Goal: Transaction & Acquisition: Download file/media

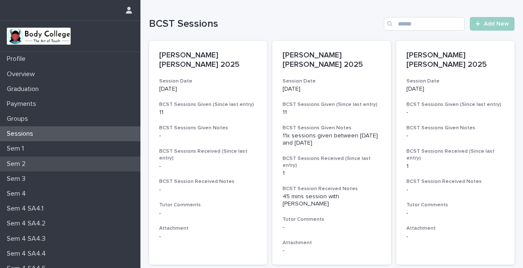
click at [47, 159] on div "Sem 2" at bounding box center [70, 164] width 140 height 15
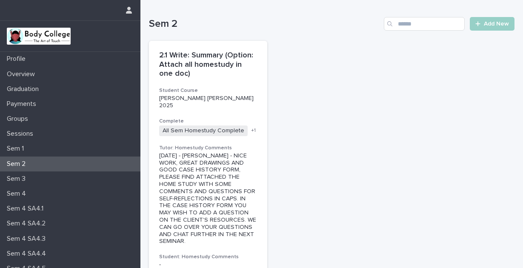
scroll to position [125, 0]
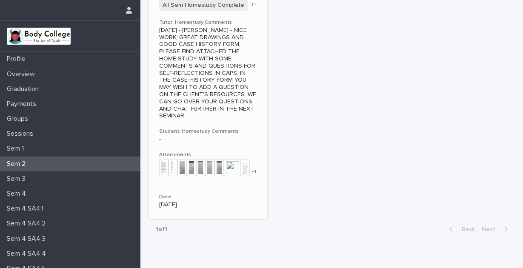
click at [165, 160] on img at bounding box center [163, 167] width 9 height 17
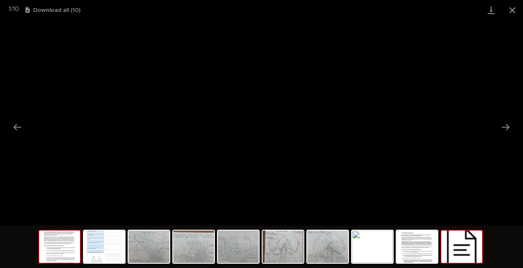
click at [472, 237] on img at bounding box center [461, 247] width 41 height 32
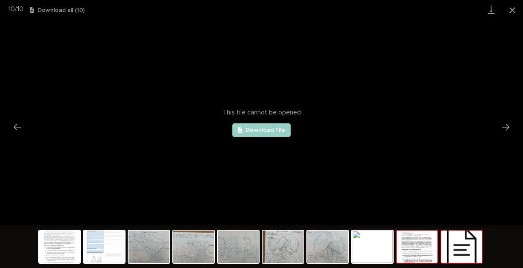
click at [414, 249] on img at bounding box center [416, 247] width 41 height 32
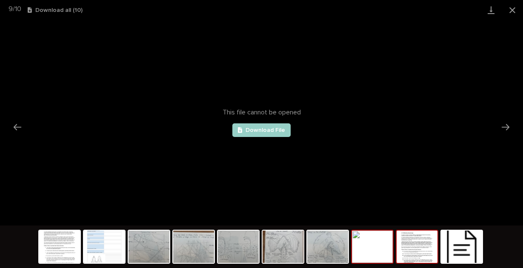
click at [370, 253] on img at bounding box center [372, 247] width 41 height 32
click at [406, 253] on img at bounding box center [416, 247] width 41 height 32
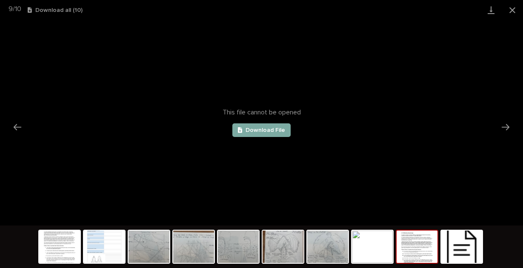
scroll to position [0, 0]
click at [267, 128] on span "Download File" at bounding box center [265, 130] width 40 height 6
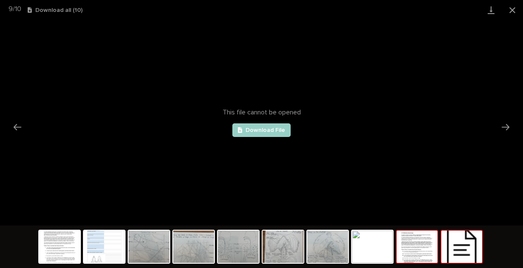
click at [455, 251] on img at bounding box center [461, 247] width 41 height 32
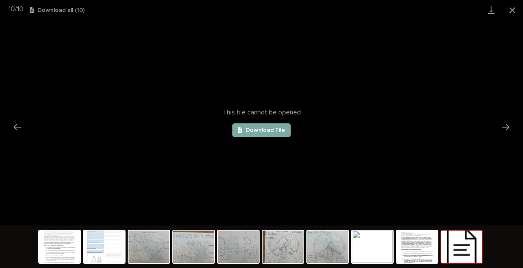
click at [278, 129] on span "Download File" at bounding box center [265, 130] width 40 height 6
